Goal: Check status: Check status

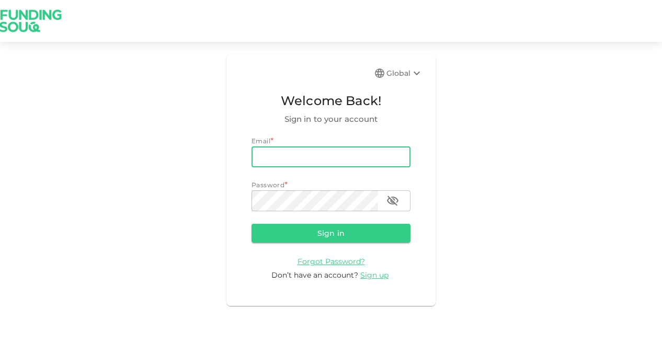
click at [288, 155] on input "email" at bounding box center [330, 156] width 159 height 21
type input "[EMAIL_ADDRESS][DOMAIN_NAME]"
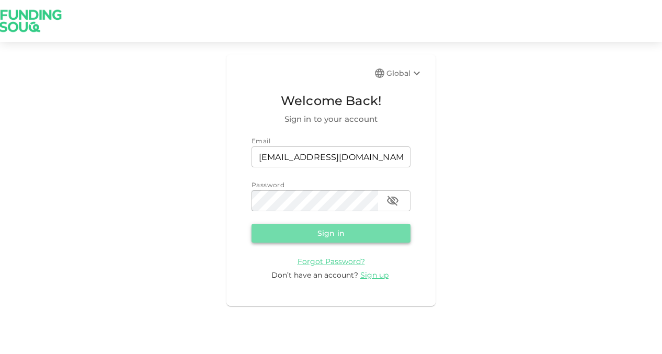
click at [332, 228] on button "Sign in" at bounding box center [330, 233] width 159 height 19
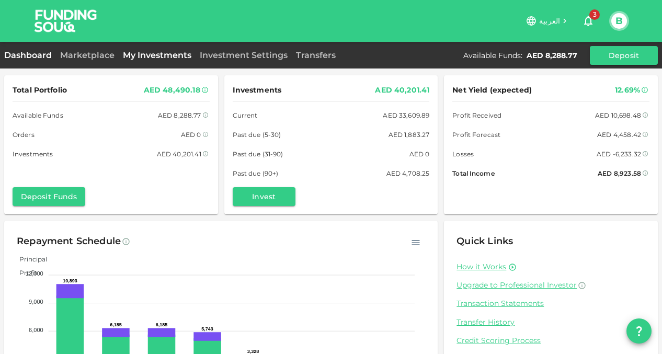
click at [150, 57] on link "My Investments" at bounding box center [157, 55] width 77 height 10
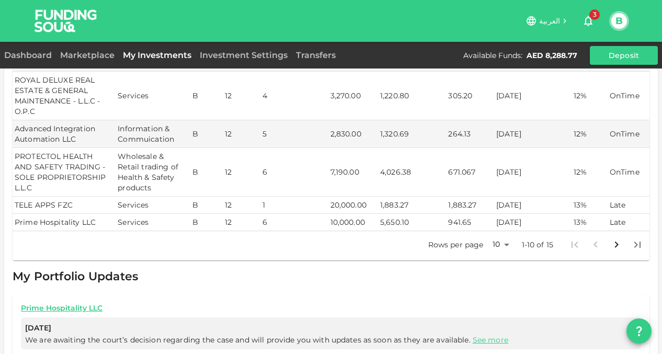
scroll to position [277, 0]
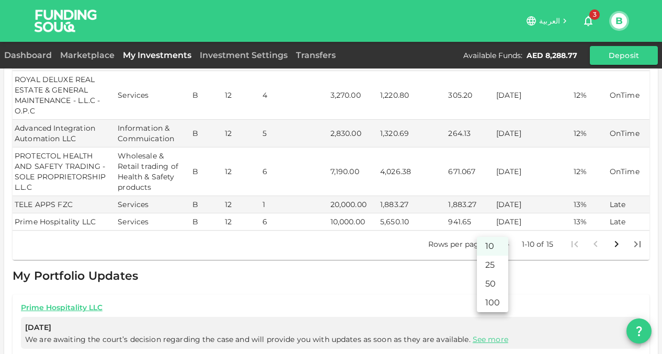
click at [498, 232] on body "العربية 3 B Dashboard Marketplace My Investments Investment Settings Transfers …" at bounding box center [331, 177] width 662 height 354
click at [491, 262] on li "25" at bounding box center [492, 265] width 31 height 19
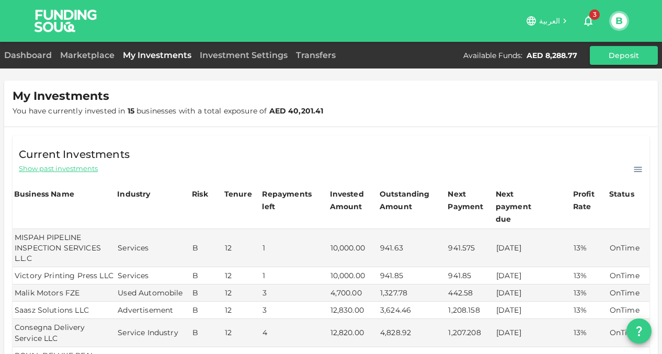
scroll to position [0, 0]
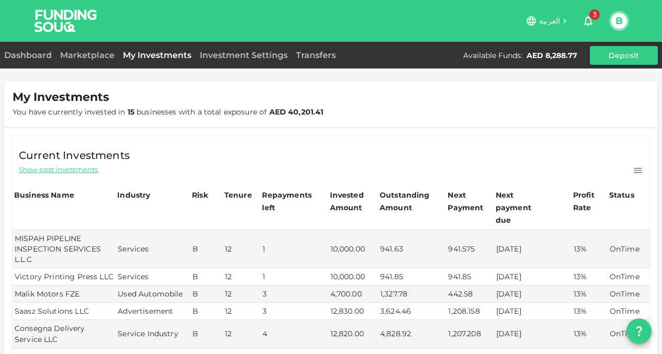
click at [71, 170] on span "Show past investments" at bounding box center [58, 170] width 79 height 10
type input "10"
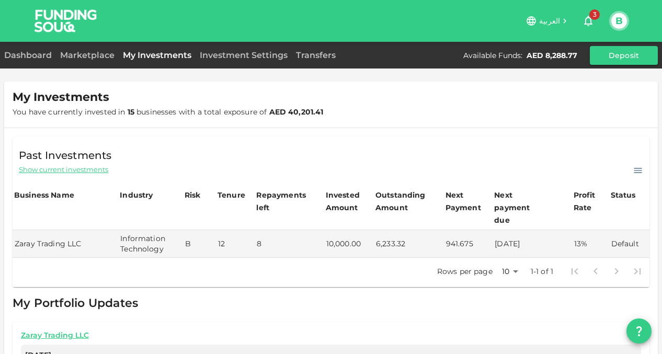
click at [71, 170] on span "Show current investments" at bounding box center [63, 170] width 89 height 10
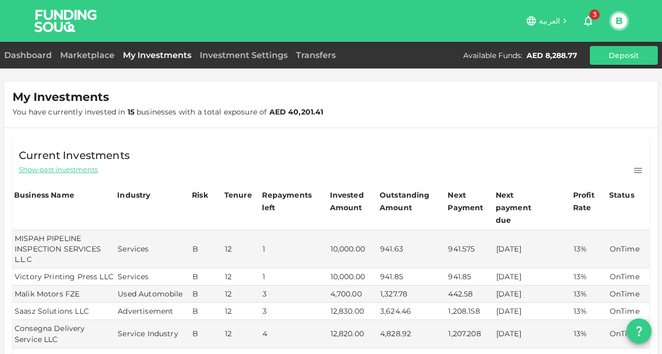
click at [71, 170] on span "Show past investments" at bounding box center [58, 170] width 79 height 10
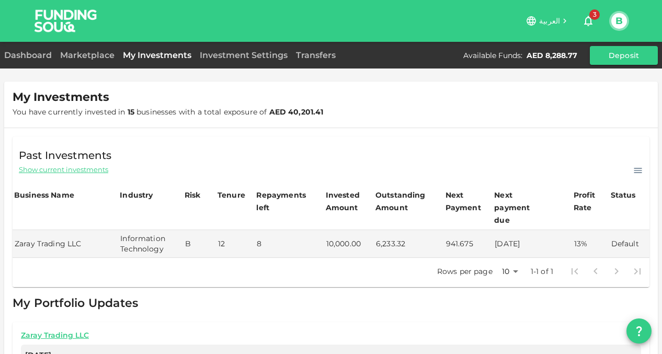
click at [71, 170] on span "Show current investments" at bounding box center [63, 170] width 89 height 10
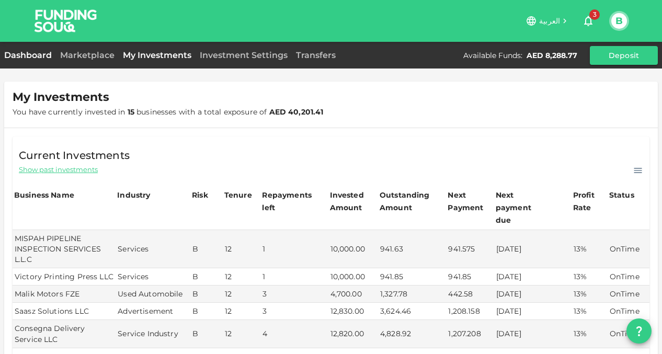
click at [28, 55] on link "Dashboard" at bounding box center [30, 55] width 52 height 10
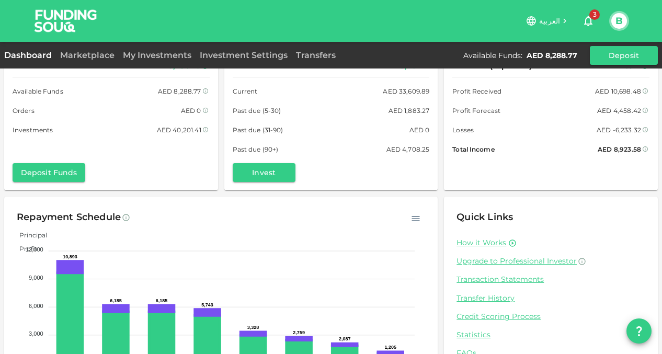
scroll to position [78, 0]
